Goal: Check status: Check status

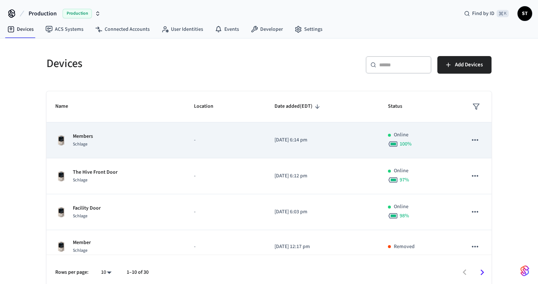
click at [102, 138] on div "Members Schlage" at bounding box center [115, 139] width 121 height 15
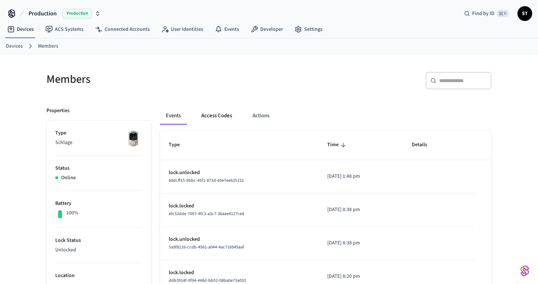
click at [222, 115] on button "Access Codes" at bounding box center [216, 116] width 42 height 18
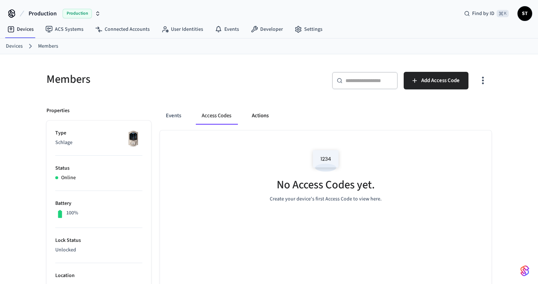
click at [263, 118] on button "Actions" at bounding box center [260, 116] width 29 height 18
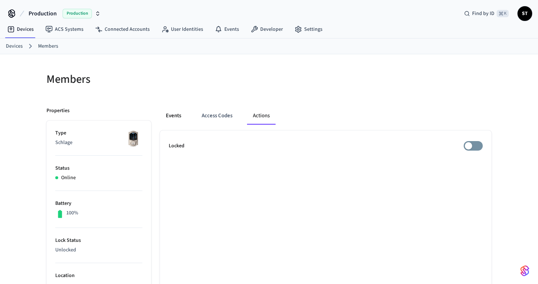
click at [175, 117] on button "Events" at bounding box center [173, 116] width 27 height 18
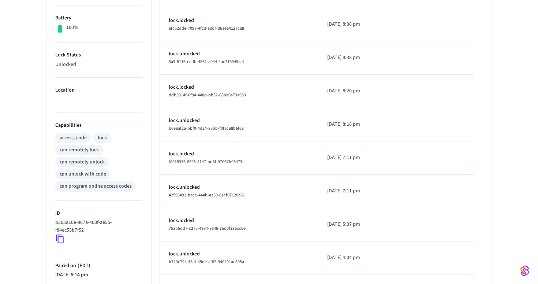
scroll to position [259, 0]
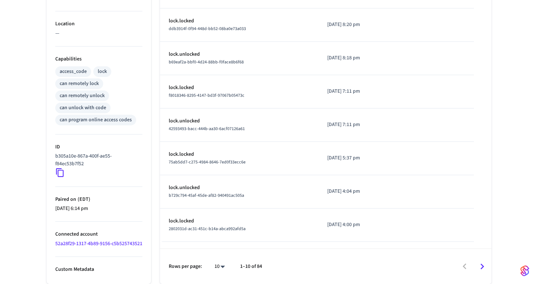
click at [104, 240] on link "52a28f29-1317-4b89-9156-c5b525743521" at bounding box center [98, 243] width 87 height 7
